Goal: Find specific page/section: Find specific page/section

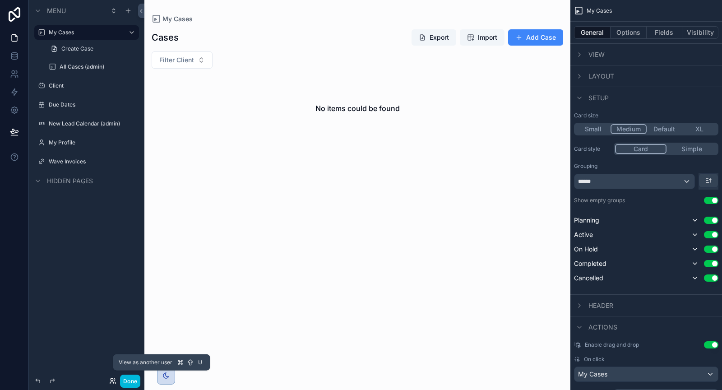
click at [112, 380] on icon at bounding box center [112, 380] width 7 height 7
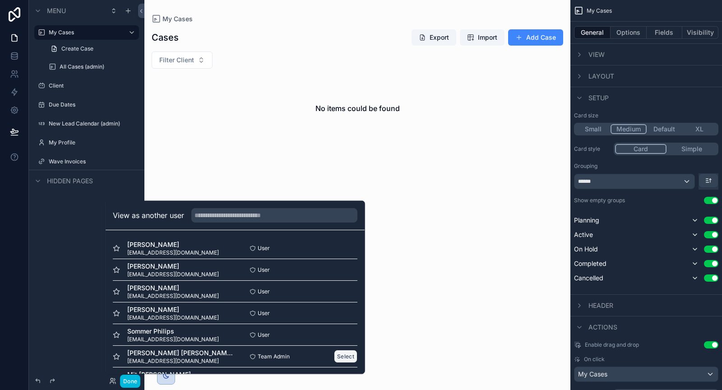
click at [340, 355] on button "Select" at bounding box center [345, 356] width 23 height 13
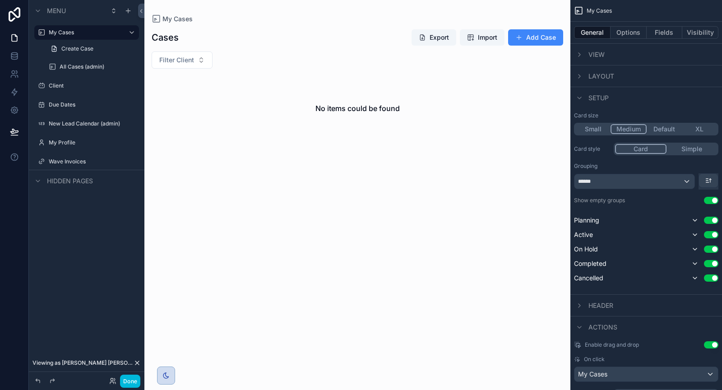
drag, startPoint x: 135, startPoint y: 379, endPoint x: 151, endPoint y: 352, distance: 31.6
click at [135, 379] on button "Done" at bounding box center [130, 381] width 20 height 13
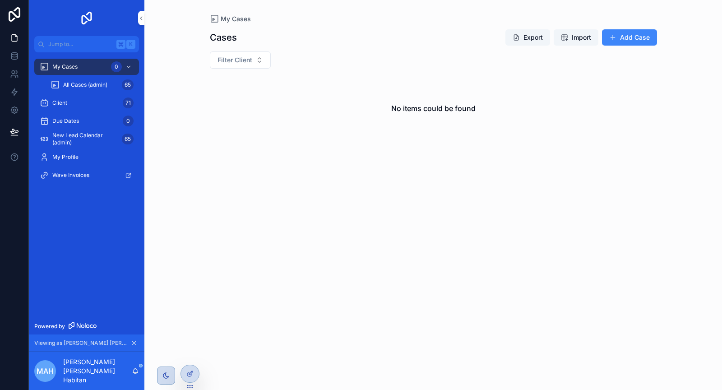
click at [90, 85] on span "All Cases (admin)" at bounding box center [85, 84] width 44 height 7
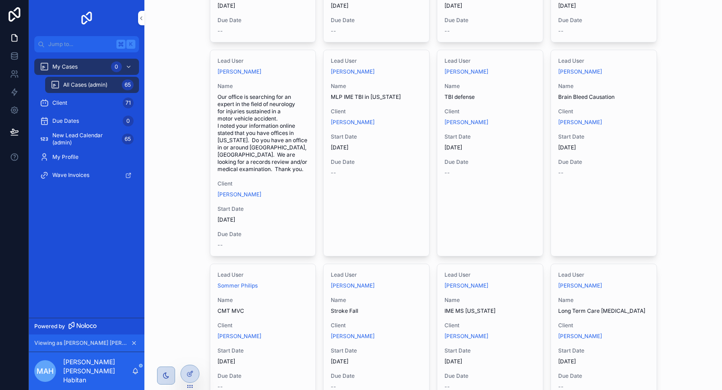
scroll to position [487, 0]
